Goal: Task Accomplishment & Management: Use online tool/utility

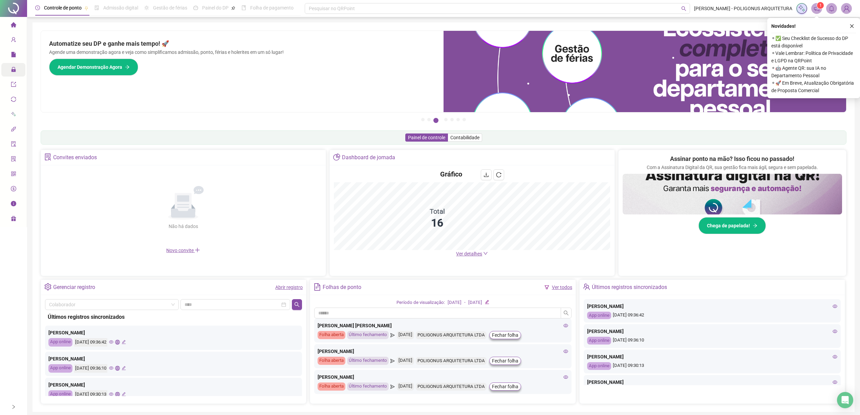
click at [20, 68] on span "Administração" at bounding box center [35, 69] width 31 height 5
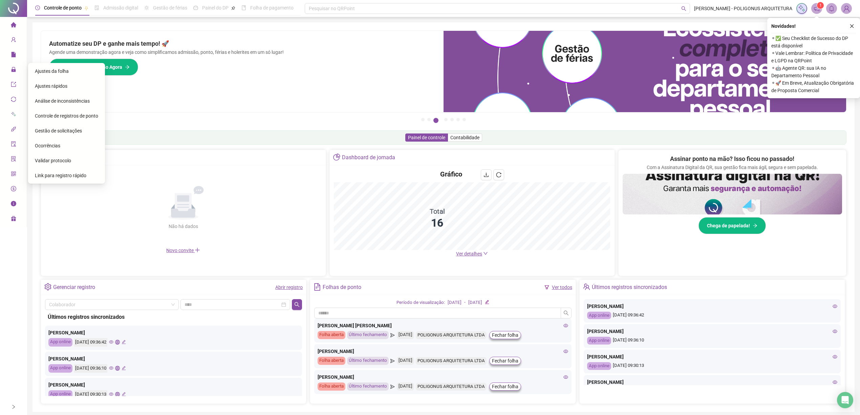
click at [59, 131] on span "Gestão de solicitações" at bounding box center [58, 130] width 47 height 5
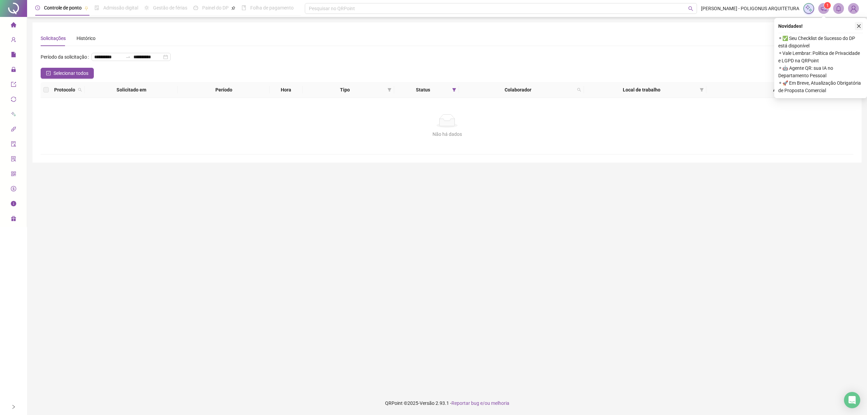
click at [858, 25] on icon "close" at bounding box center [858, 26] width 5 height 5
click at [860, 25] on icon "close" at bounding box center [858, 26] width 5 height 5
click at [859, 24] on icon "close" at bounding box center [858, 26] width 5 height 5
